Goal: Share content: Share content

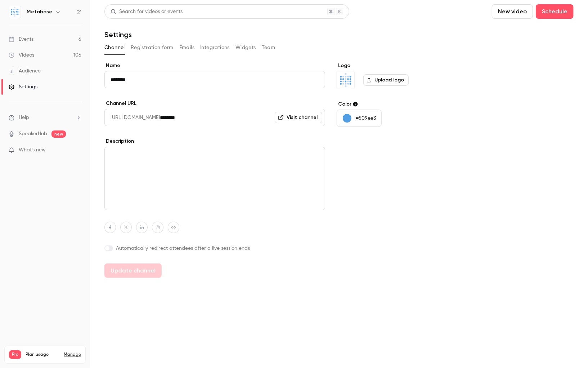
click at [40, 41] on link "Events 6" at bounding box center [45, 39] width 90 height 16
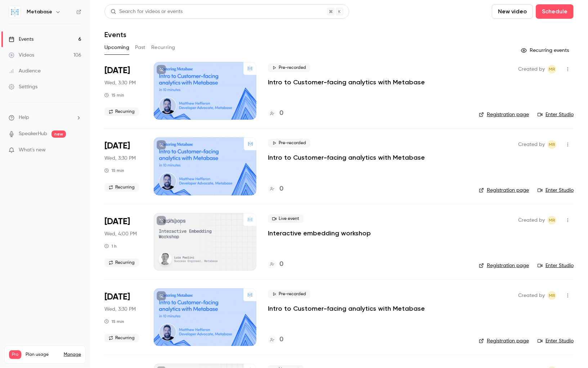
click at [164, 48] on button "Recurring" at bounding box center [163, 48] width 24 height 12
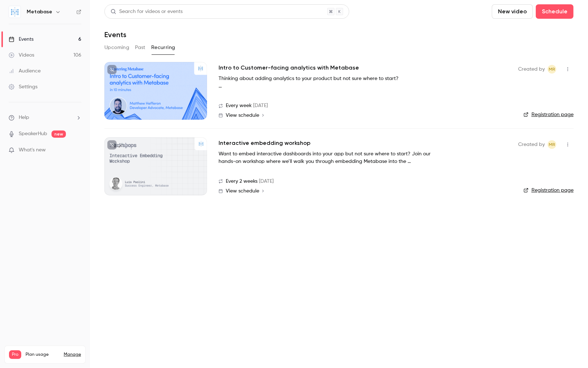
click at [251, 145] on h2 "Interactive embedding workshop" at bounding box center [265, 143] width 92 height 9
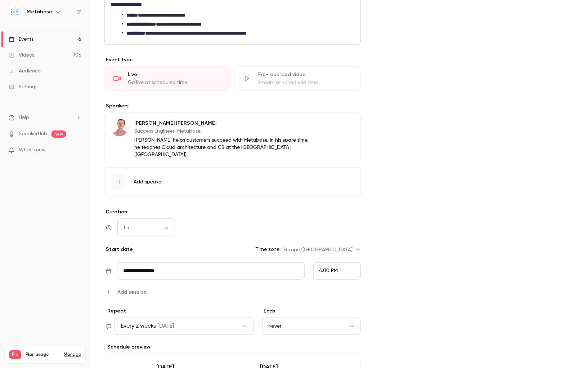
scroll to position [231, 0]
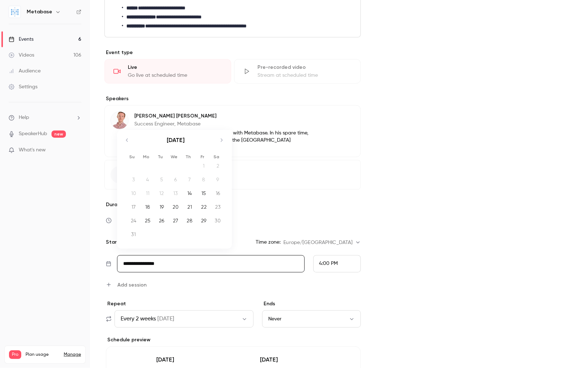
click at [171, 255] on input "**********" at bounding box center [210, 263] width 187 height 17
click at [223, 136] on icon "Move forward to switch to the next month." at bounding box center [221, 140] width 9 height 9
click at [223, 140] on div "[DATE] 1 2 3 4 5 6 7 8 9 10 11 12 13 14 15 16 17 18 19 20 21 22 23 24 25 26 27 …" at bounding box center [174, 192] width 115 height 105
click at [125, 146] on icon "Move backward to switch to the previous month." at bounding box center [127, 150] width 9 height 9
click at [177, 212] on div "20" at bounding box center [175, 217] width 11 height 11
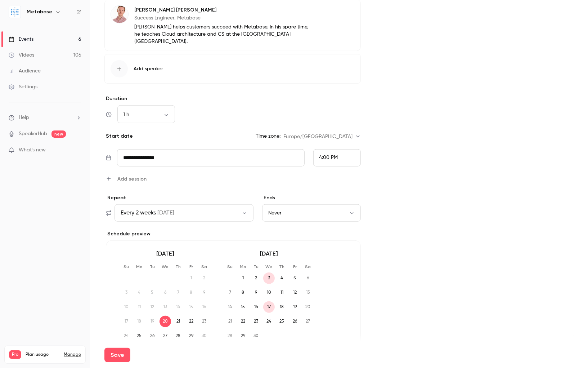
scroll to position [347, 0]
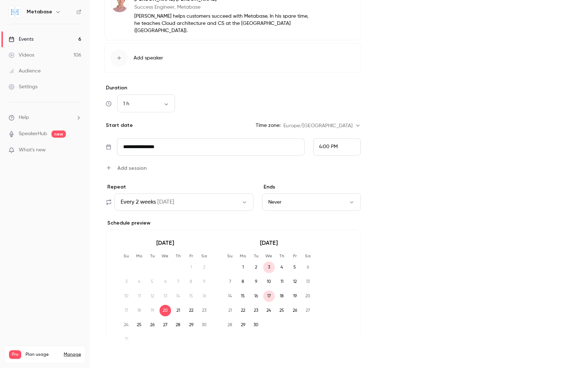
click at [117, 359] on button "Save" at bounding box center [117, 355] width 26 height 14
type input "**********"
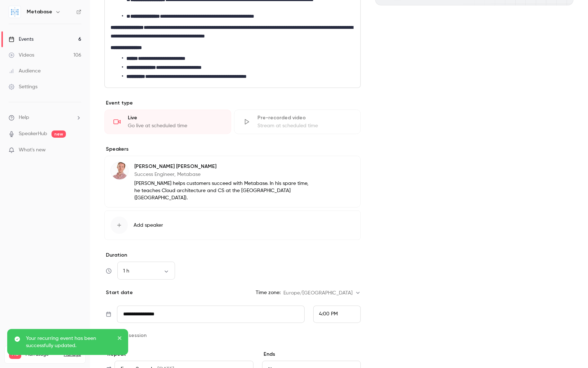
scroll to position [57, 0]
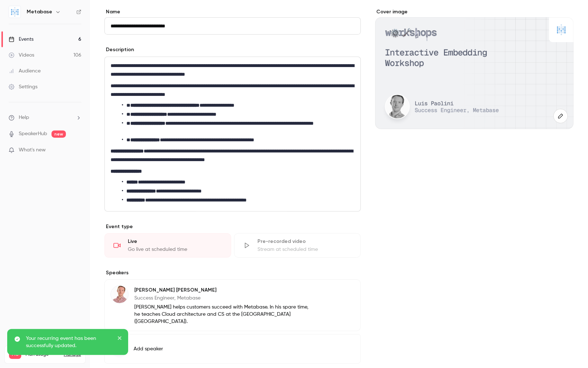
click at [44, 43] on link "Events 6" at bounding box center [45, 39] width 90 height 16
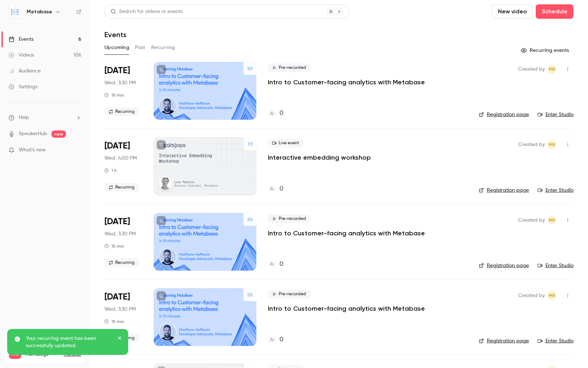
click at [571, 66] on button "button" at bounding box center [568, 69] width 12 height 12
click at [515, 141] on div "Delete" at bounding box center [540, 143] width 55 height 7
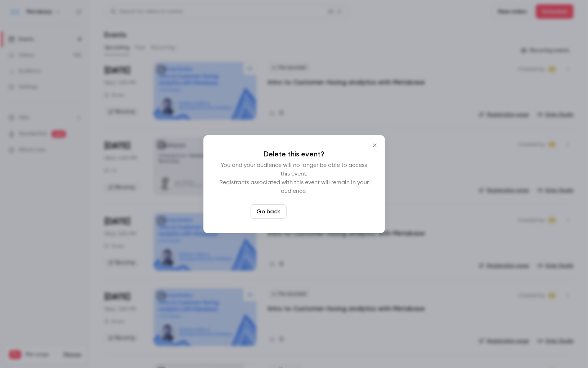
click at [321, 211] on button "Delete event" at bounding box center [314, 211] width 48 height 14
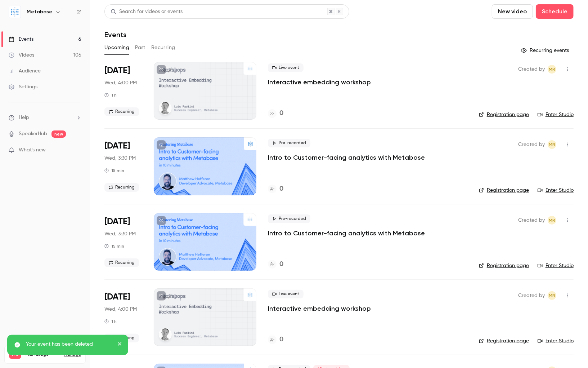
click at [567, 142] on icon "button" at bounding box center [568, 144] width 6 height 5
click at [518, 215] on li "Delete" at bounding box center [535, 219] width 78 height 19
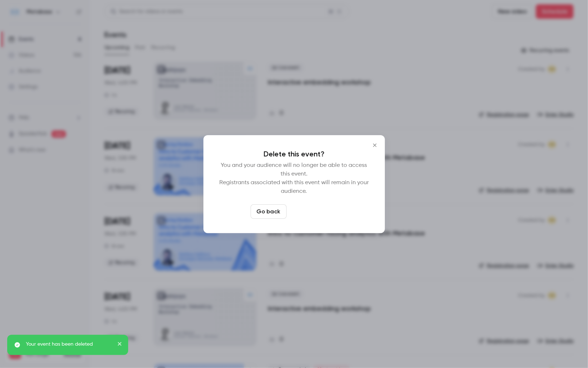
click at [320, 209] on button "Delete event" at bounding box center [314, 211] width 48 height 14
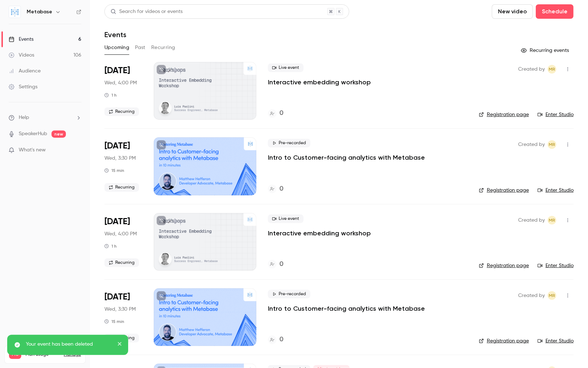
click at [164, 51] on button "Recurring" at bounding box center [163, 48] width 24 height 12
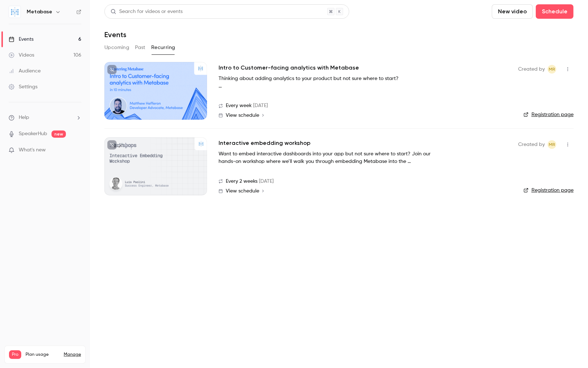
click at [567, 146] on icon "button" at bounding box center [568, 144] width 6 height 5
click at [528, 161] on div "Share" at bounding box center [540, 162] width 55 height 7
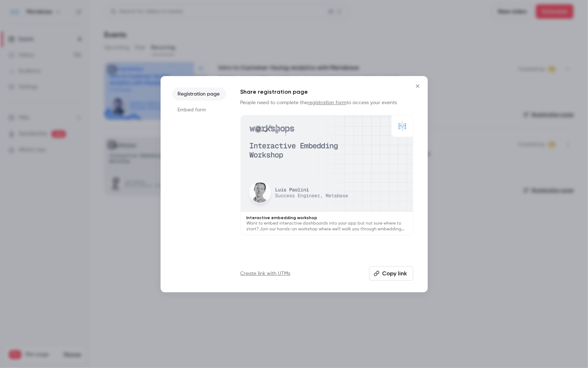
click at [197, 109] on li "Embed form" at bounding box center [199, 109] width 54 height 13
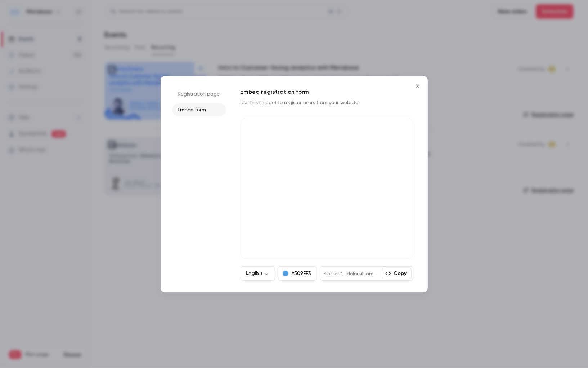
click at [396, 266] on div "Copy" at bounding box center [366, 273] width 93 height 14
click at [391, 272] on icon "button" at bounding box center [388, 274] width 6 height 6
click at [395, 271] on button "Copy" at bounding box center [397, 274] width 30 height 12
click at [389, 273] on icon "button" at bounding box center [388, 274] width 6 height 6
